Goal: Entertainment & Leisure: Consume media (video, audio)

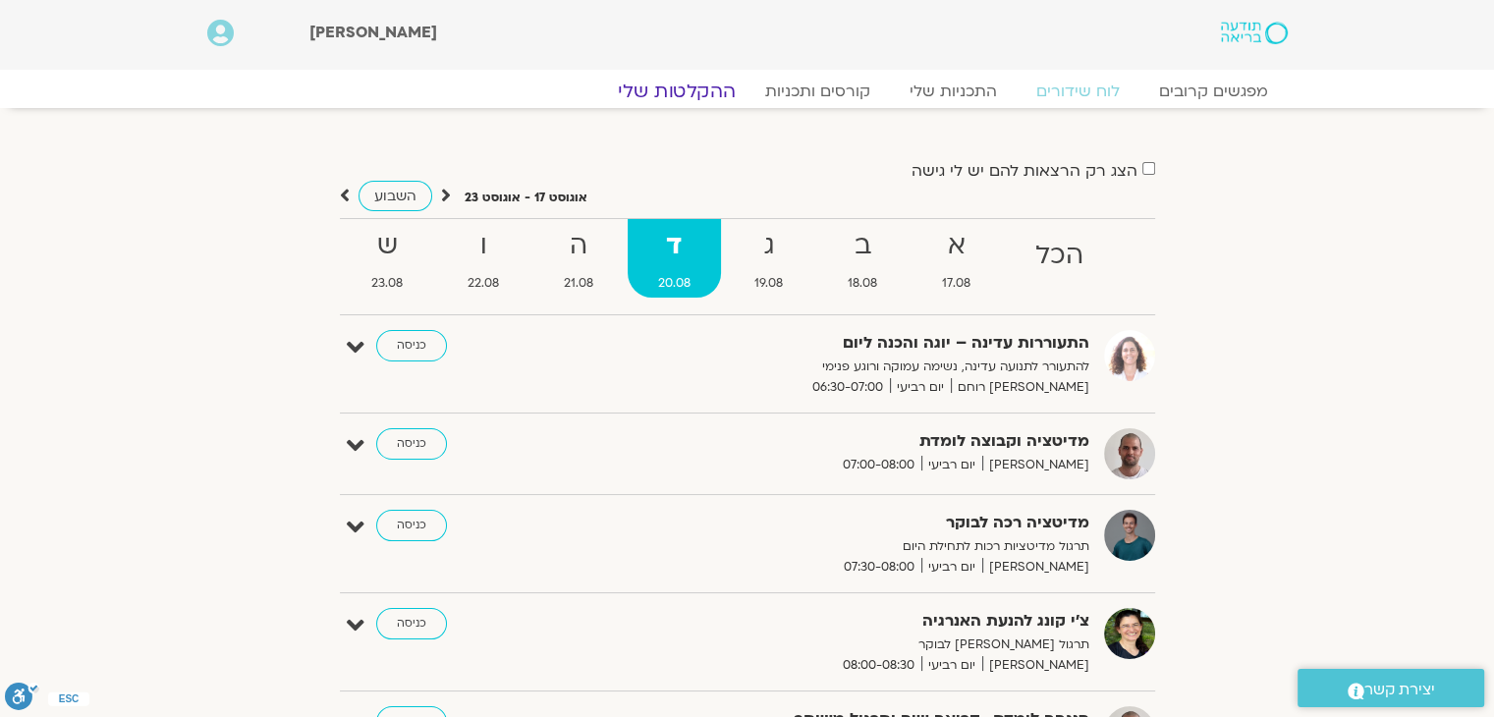
click at [688, 92] on link "ההקלטות שלי" at bounding box center [676, 92] width 165 height 24
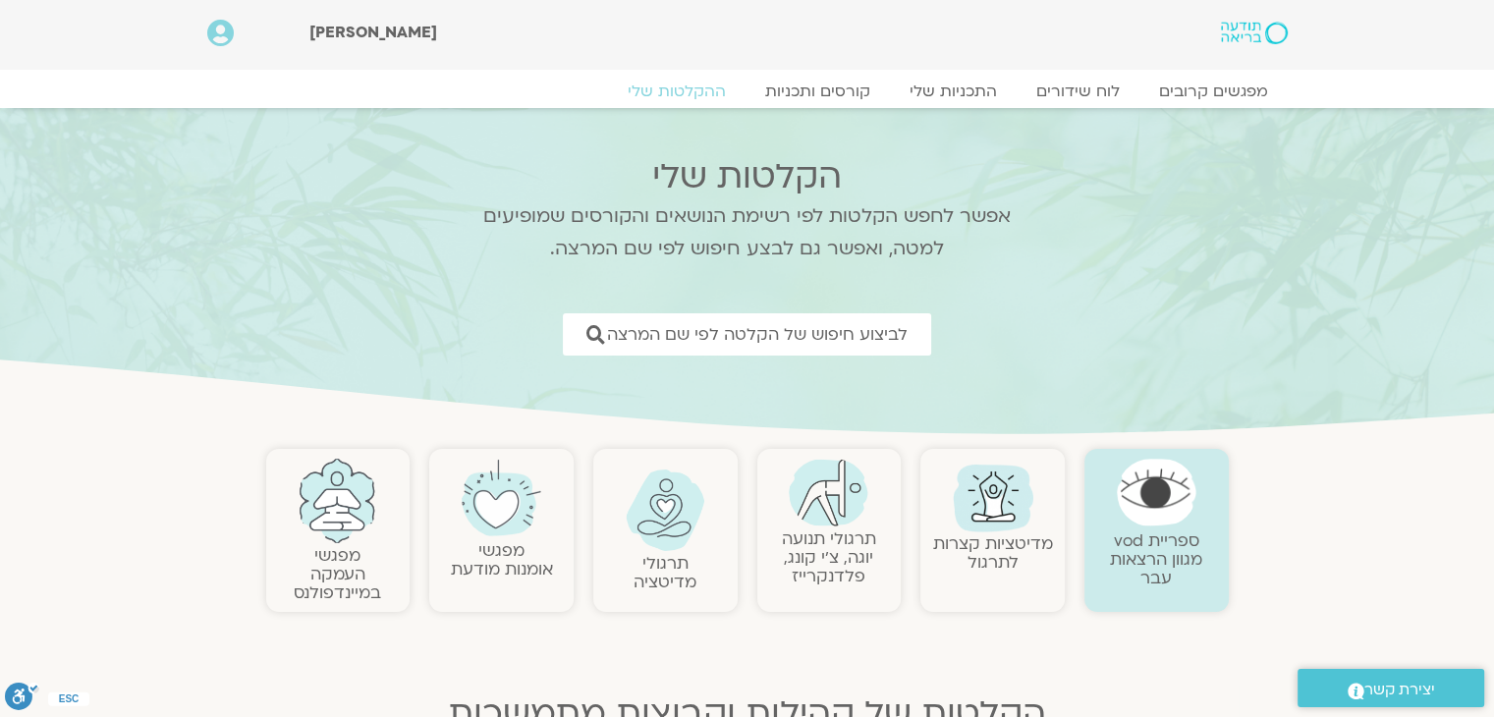
click at [849, 555] on link "תרגולי תנועה יוגה, צ׳י קונג, פלדנקרייז" at bounding box center [829, 557] width 94 height 60
